Goal: Task Accomplishment & Management: Manage account settings

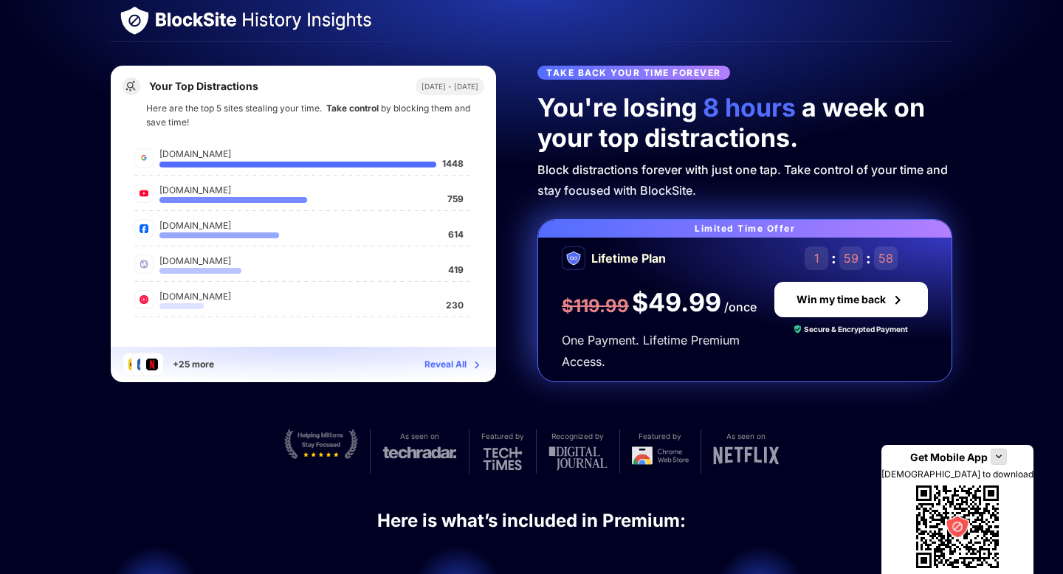
click at [137, 17] on img at bounding box center [135, 21] width 30 height 30
click at [286, 18] on img at bounding box center [264, 21] width 216 height 18
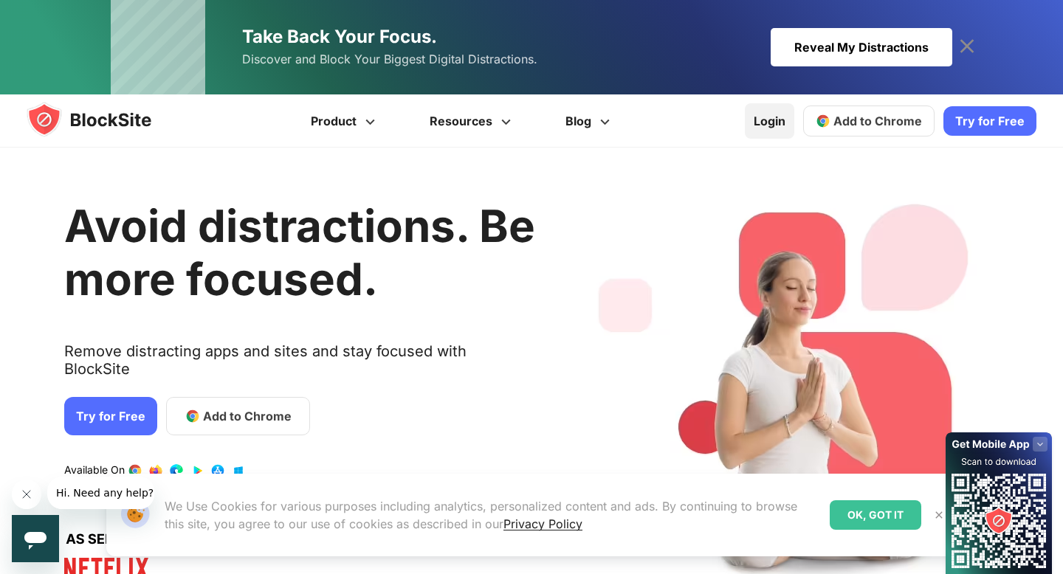
click at [790, 121] on link "Login" at bounding box center [769, 120] width 49 height 35
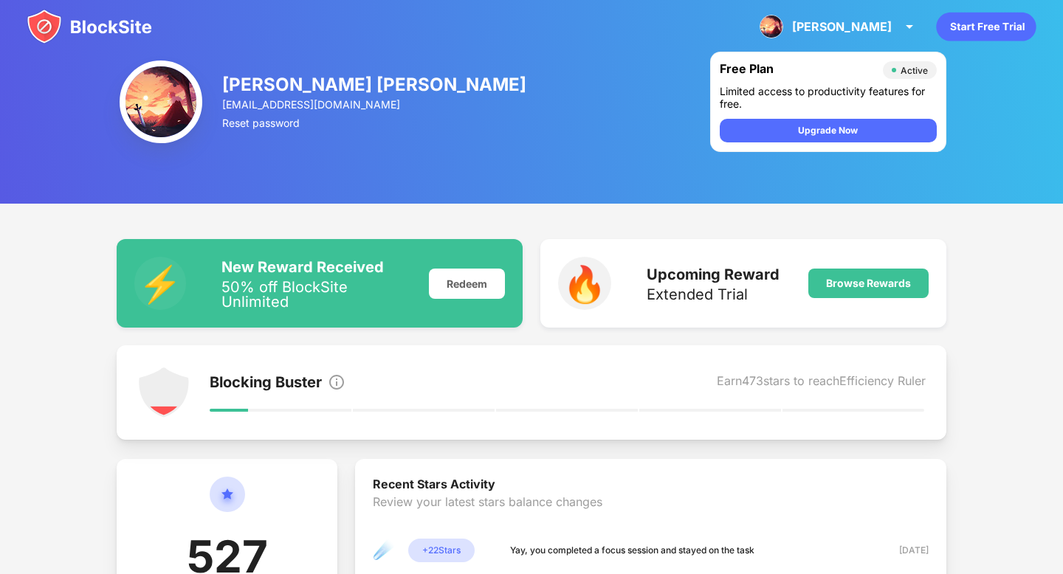
click at [49, 30] on img at bounding box center [89, 26] width 125 height 35
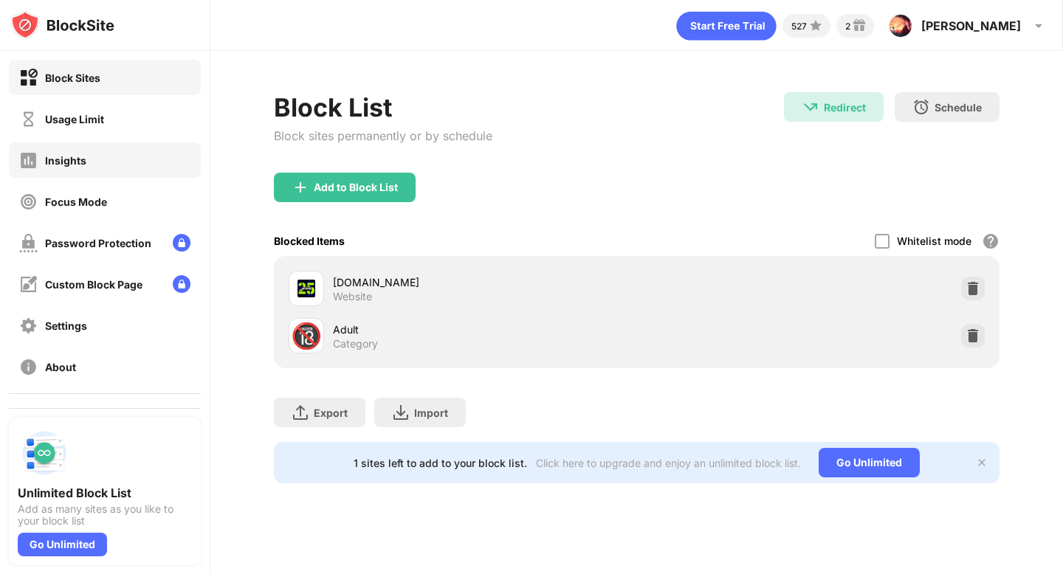
click at [75, 165] on div "Insights" at bounding box center [65, 160] width 41 height 13
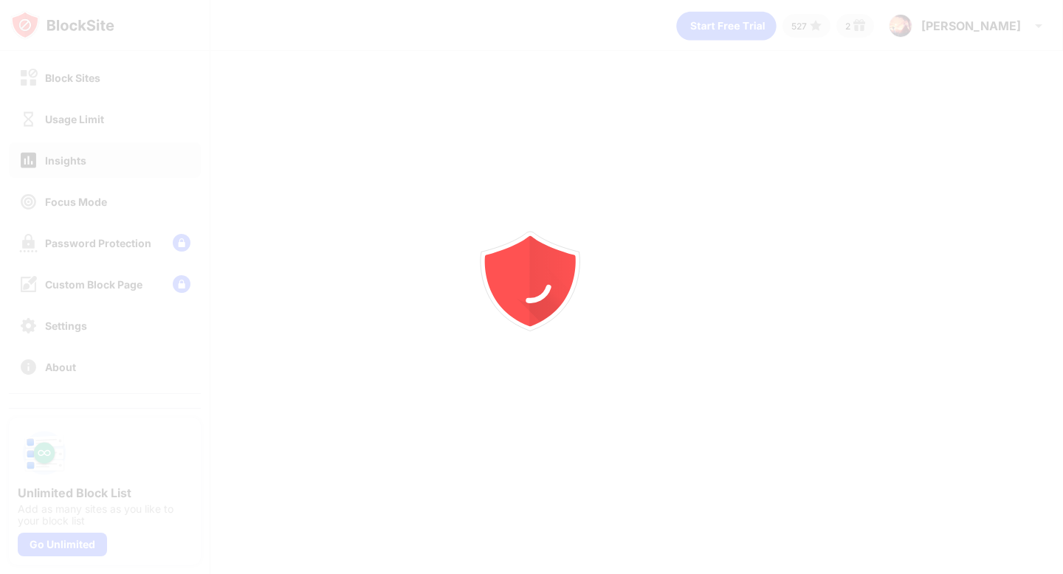
click at [96, 90] on div "Block Sites" at bounding box center [105, 77] width 192 height 35
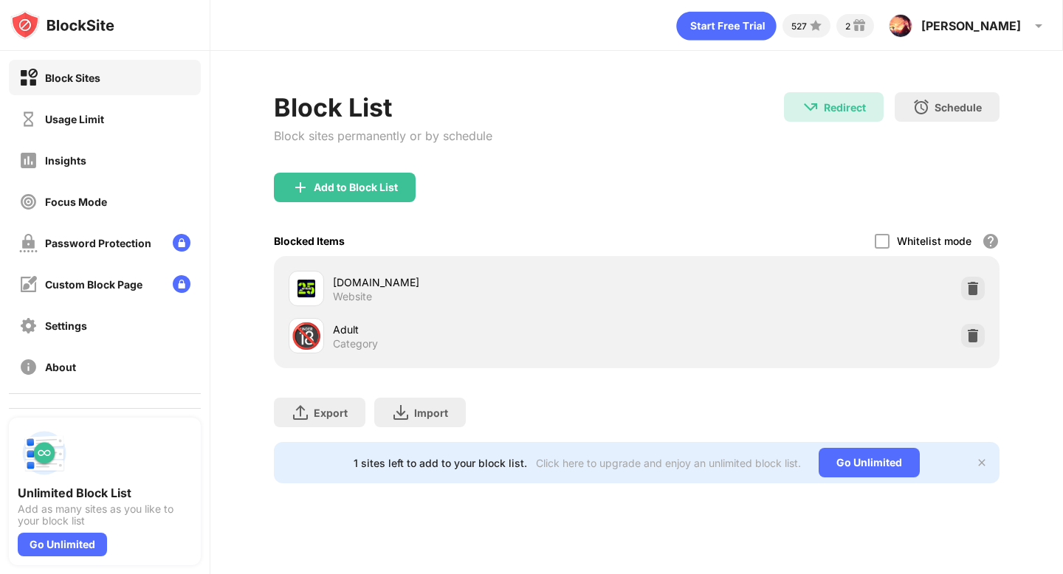
click at [84, 82] on div "Block Sites" at bounding box center [72, 78] width 55 height 13
click at [337, 168] on div "Block List Block sites permanently or by schedule" at bounding box center [383, 132] width 218 height 80
click at [337, 186] on div "Add to Block List" at bounding box center [356, 188] width 84 height 12
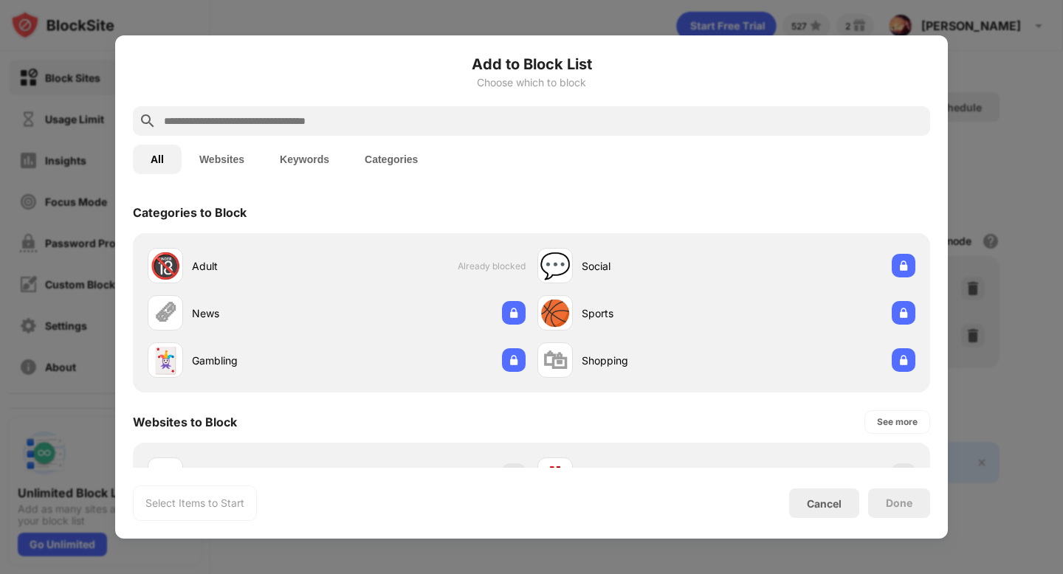
click at [540, 123] on input "text" at bounding box center [543, 121] width 762 height 18
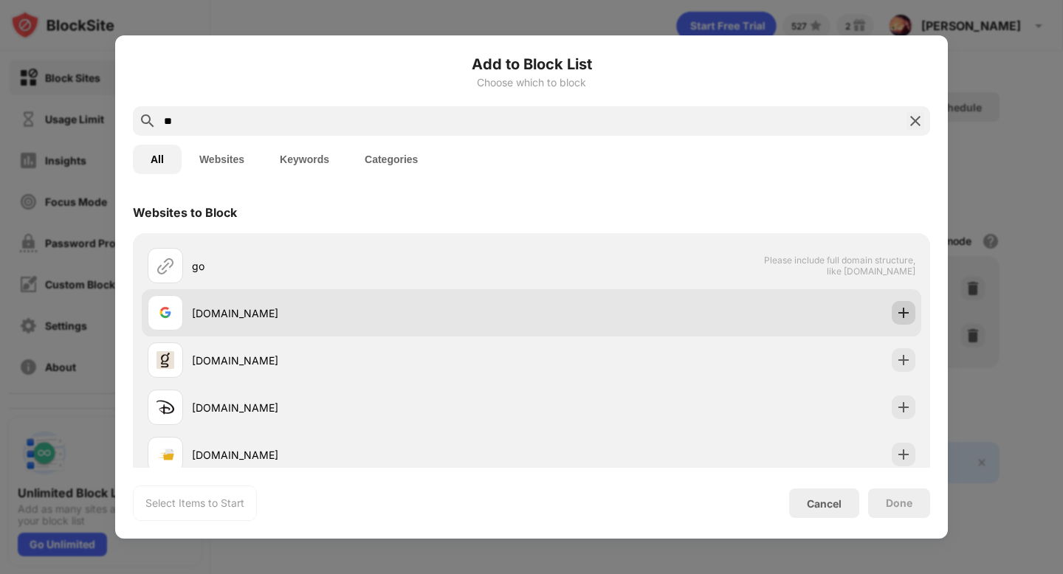
type input "**"
click at [903, 306] on img at bounding box center [903, 313] width 15 height 15
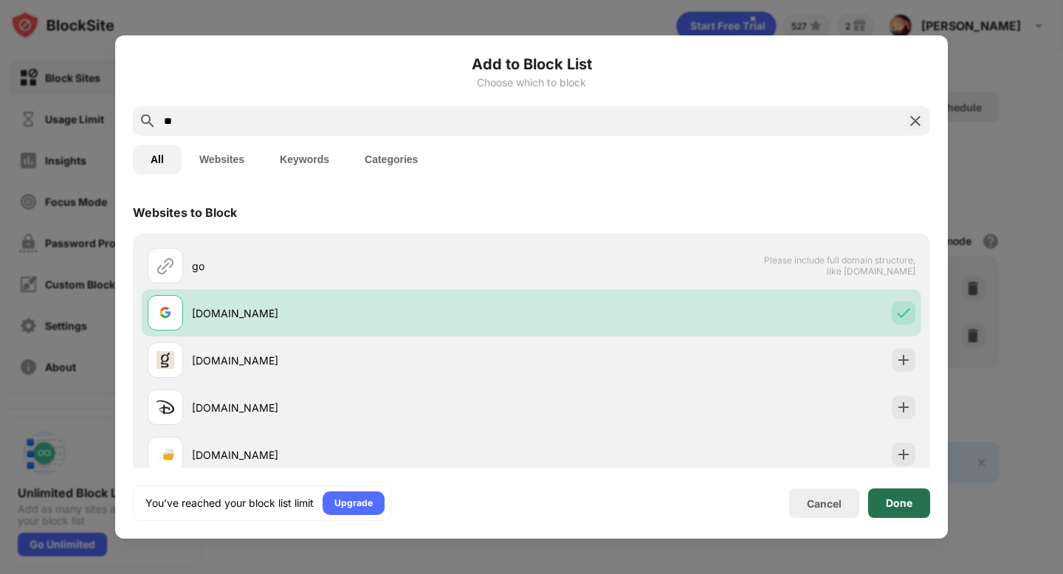
click at [889, 508] on div "Done" at bounding box center [899, 504] width 27 height 12
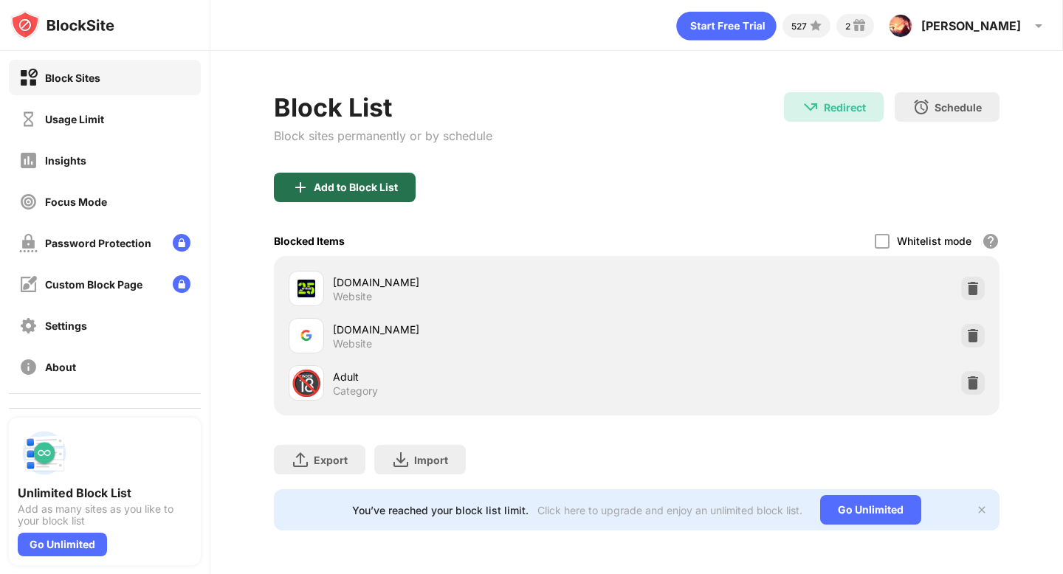
click at [300, 183] on img at bounding box center [301, 188] width 18 height 18
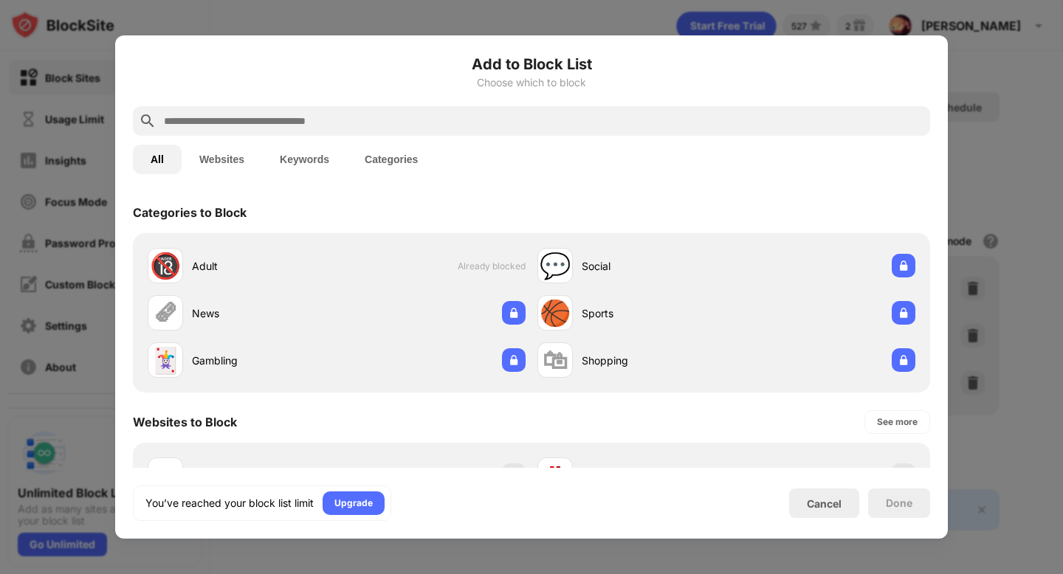
click at [382, 154] on button "Categories" at bounding box center [391, 160] width 89 height 30
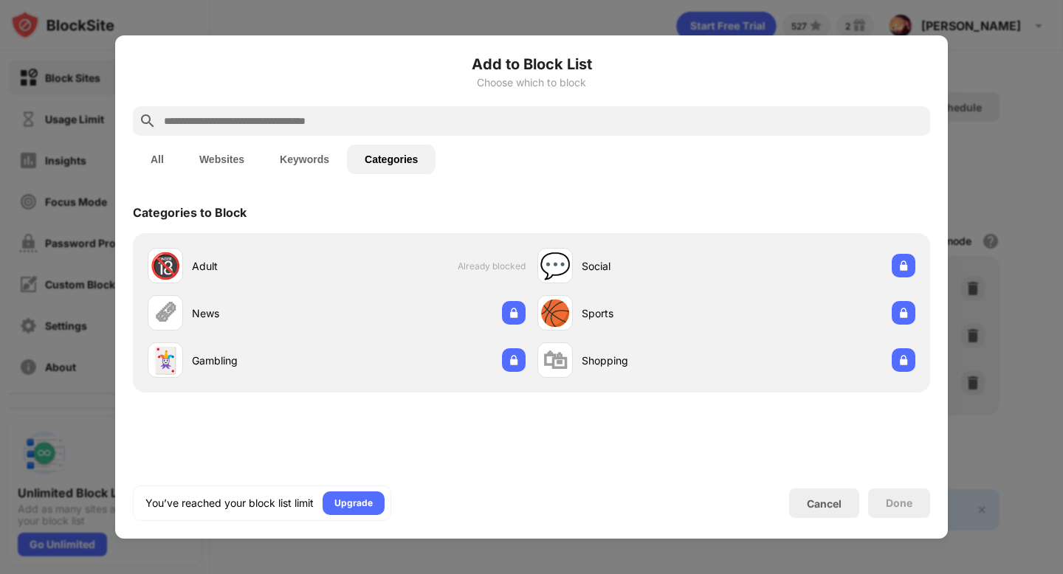
click at [275, 114] on input "text" at bounding box center [543, 121] width 762 height 18
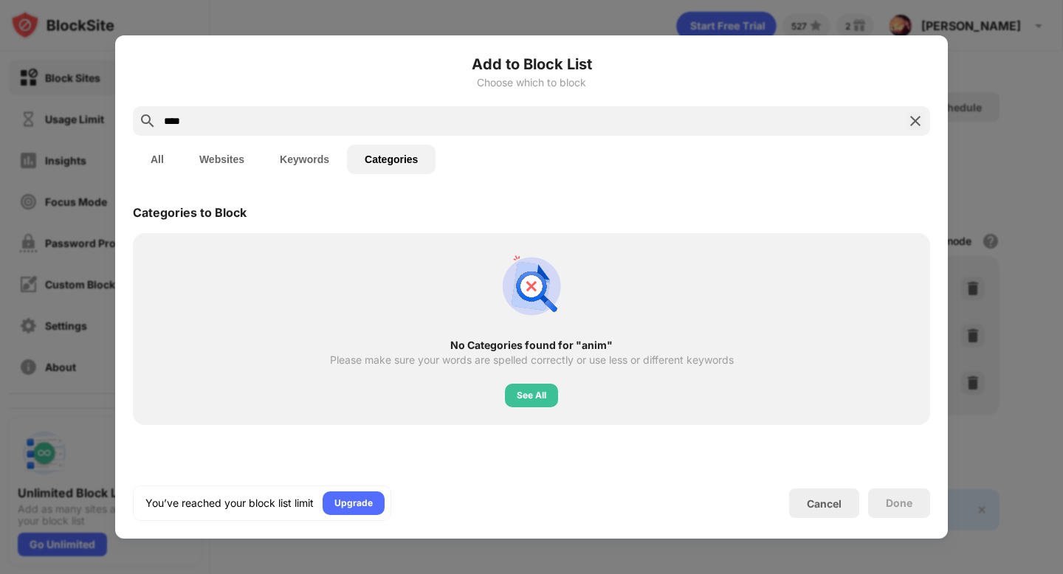
type input "****"
click at [988, 140] on div at bounding box center [531, 287] width 1063 height 574
